Goal: Information Seeking & Learning: Learn about a topic

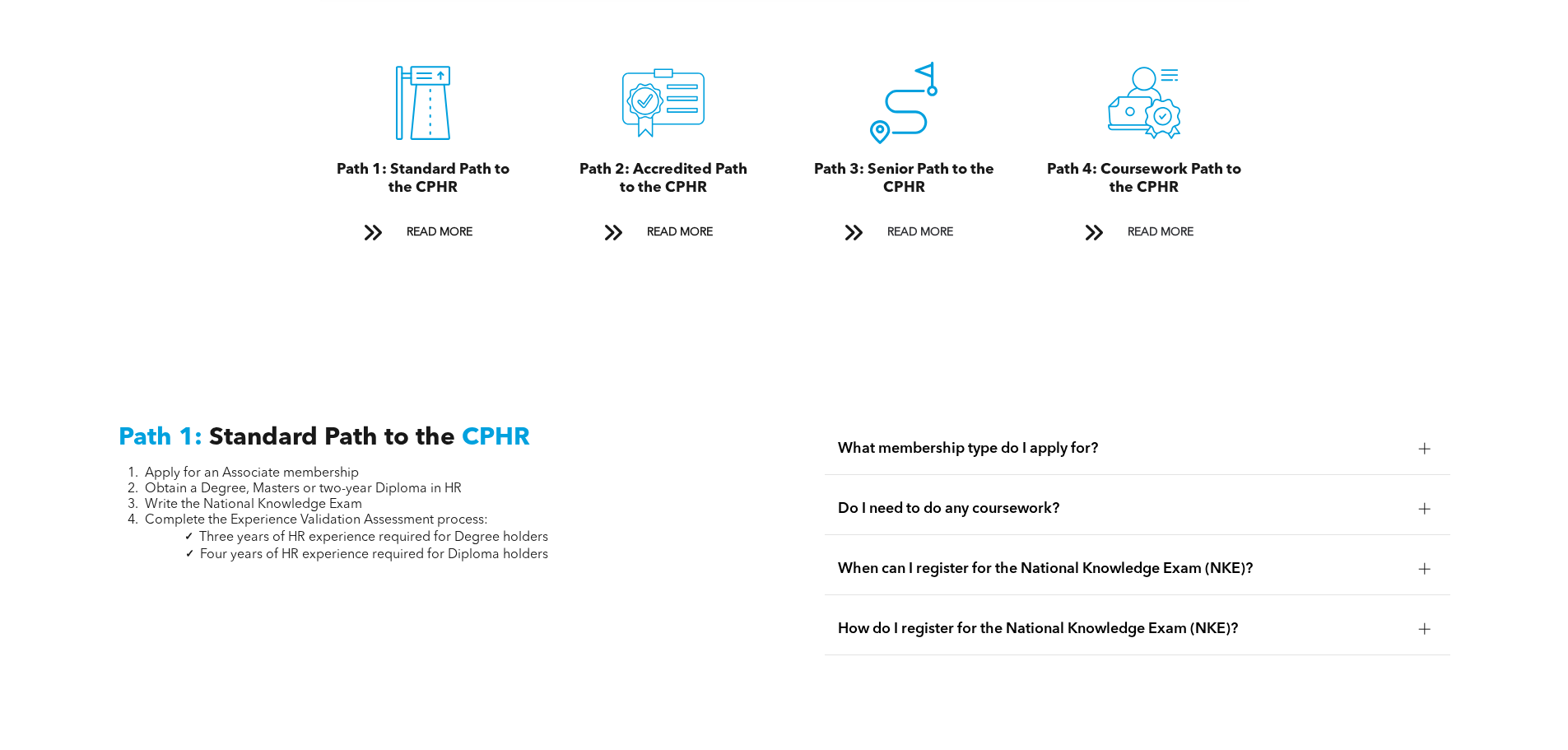
scroll to position [1976, 0]
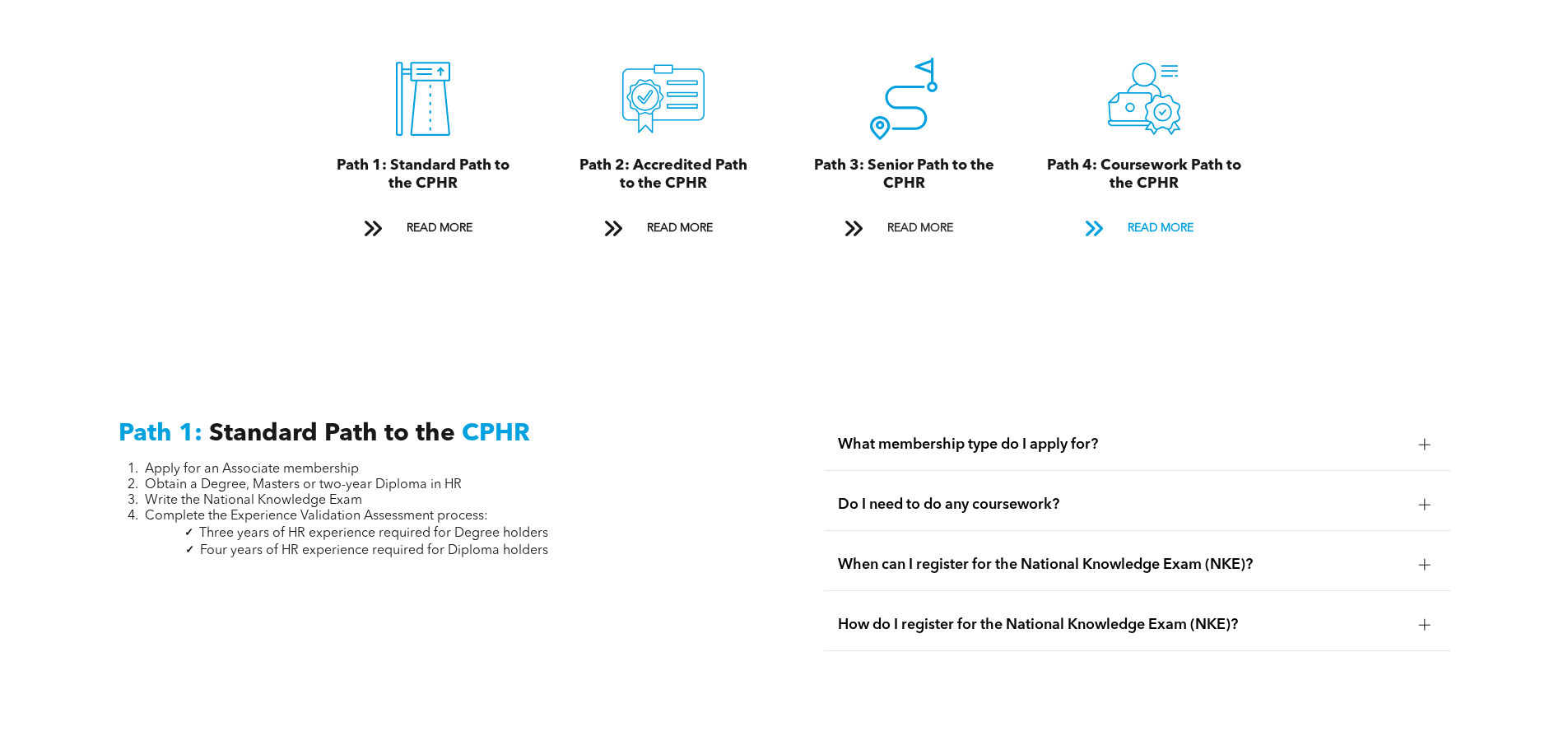
click at [1171, 213] on span "READ MORE" at bounding box center [1161, 229] width 78 height 31
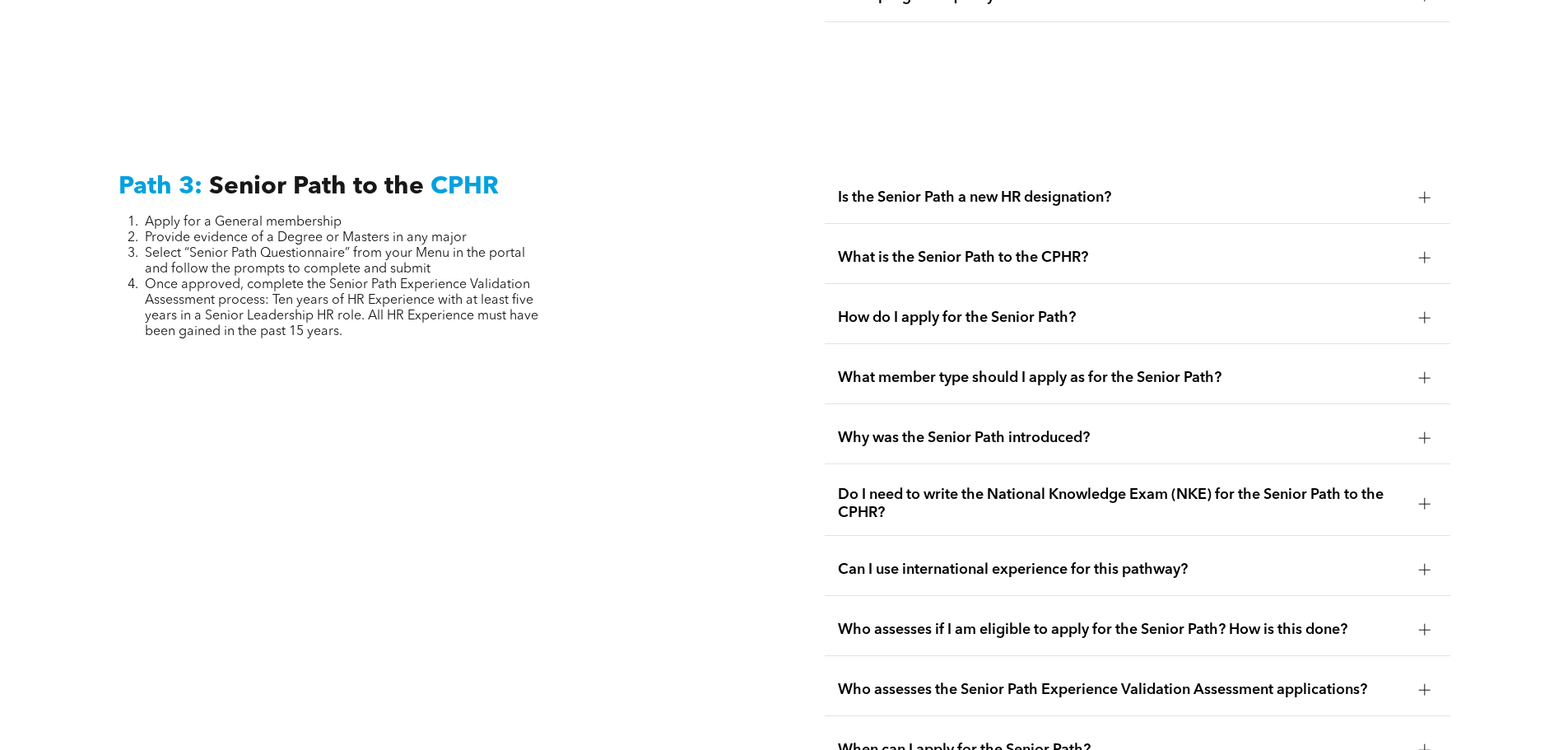
scroll to position [4087, 0]
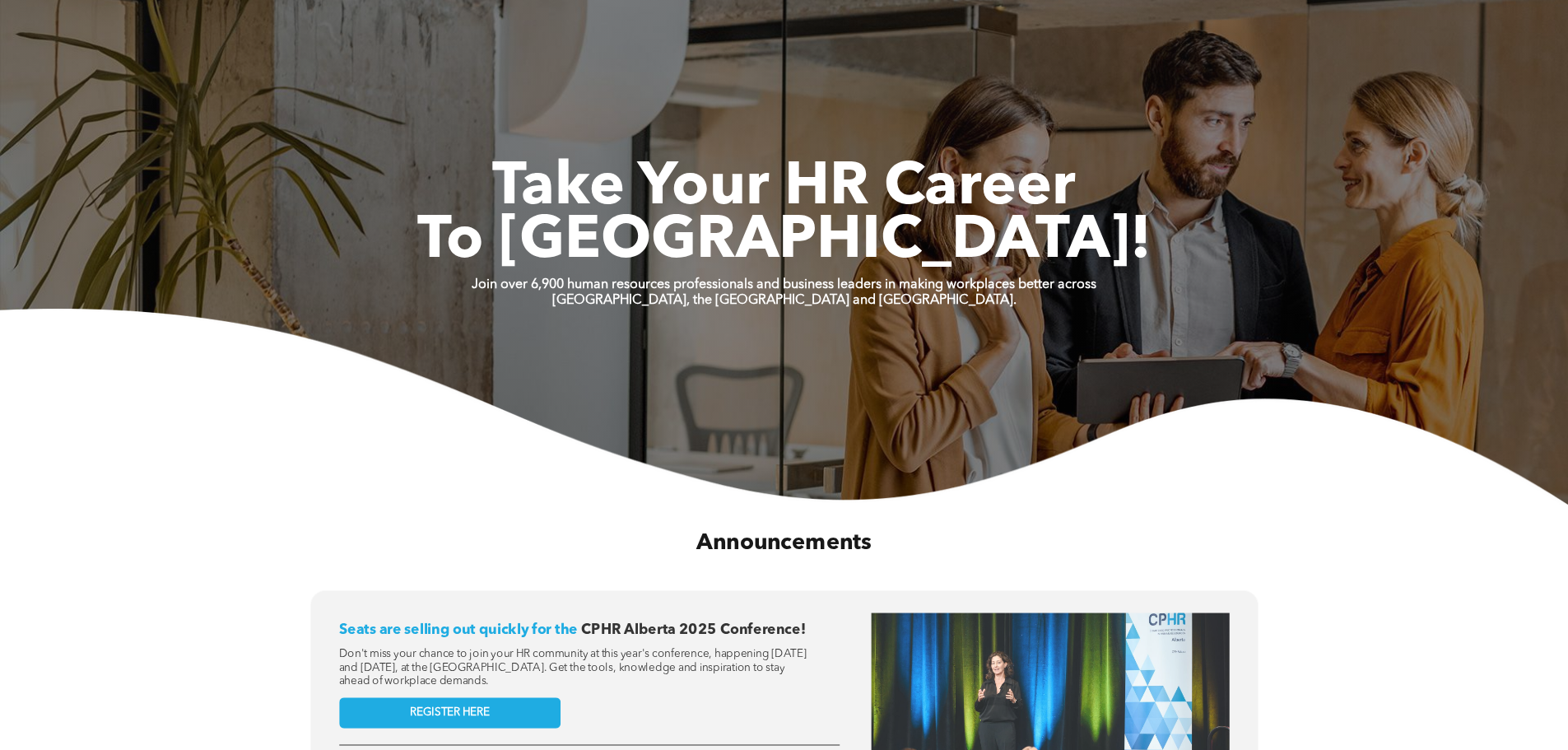
scroll to position [329, 0]
